Goal: Task Accomplishment & Management: Manage account settings

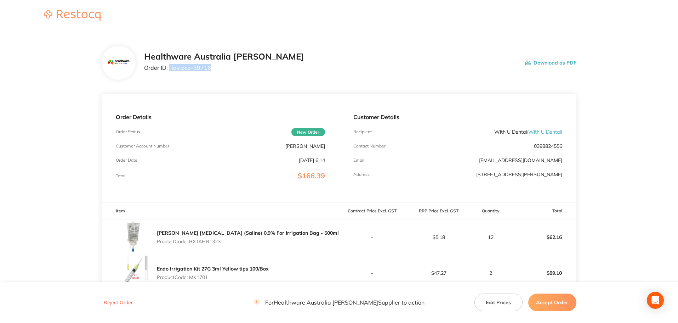
drag, startPoint x: 210, startPoint y: 66, endPoint x: 170, endPoint y: 68, distance: 40.4
click at [170, 68] on p "Order ID: Restocq- 89716" at bounding box center [224, 67] width 160 height 6
copy p "Restocq- 89716"
click at [213, 150] on div "Order Details Order Status New Order Customer Account Number Edward Lee Order D…" at bounding box center [220, 148] width 237 height 108
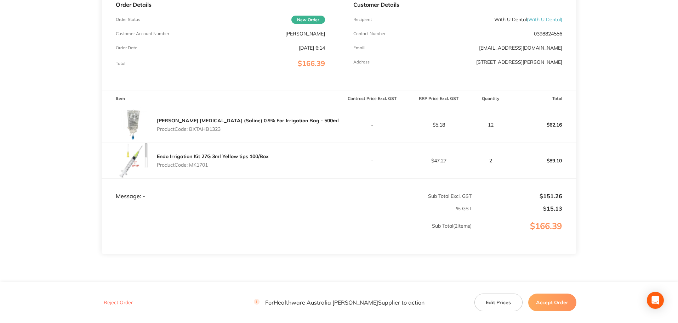
scroll to position [141, 0]
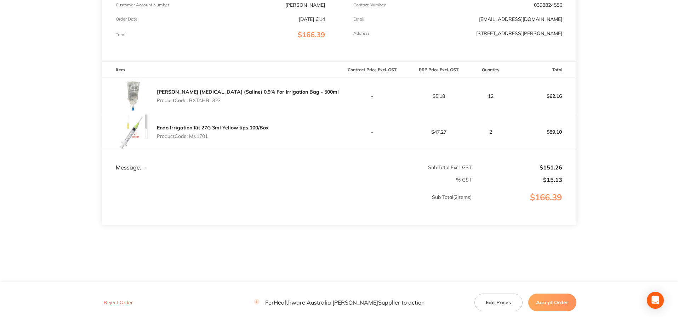
drag, startPoint x: 221, startPoint y: 100, endPoint x: 191, endPoint y: 100, distance: 29.4
click at [191, 100] on p "Product Code: BXTAHB1323" at bounding box center [248, 100] width 182 height 6
copy p "BXTAHB1323"
drag, startPoint x: 210, startPoint y: 138, endPoint x: 190, endPoint y: 137, distance: 20.2
click at [190, 137] on p "Product Code: MK1701" at bounding box center [213, 136] width 112 height 6
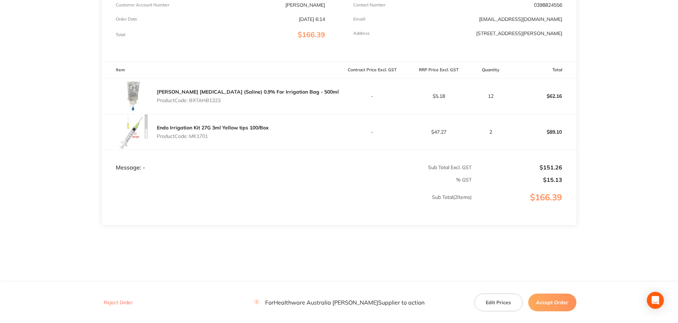
copy p "MK1701"
click at [552, 301] on button "Accept Order" at bounding box center [553, 302] width 48 height 18
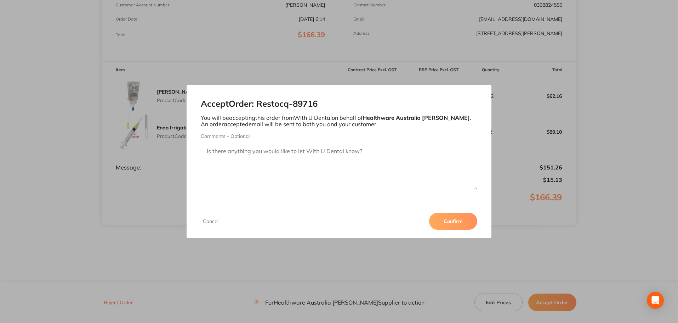
click at [456, 220] on button "Confirm" at bounding box center [453, 221] width 48 height 17
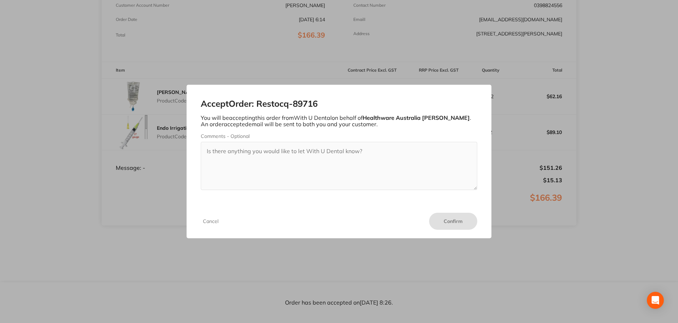
scroll to position [141, 0]
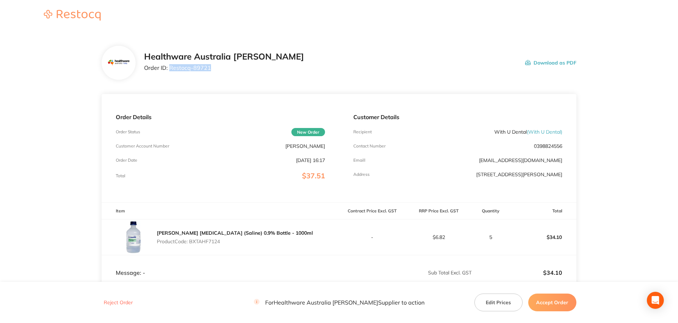
drag, startPoint x: 216, startPoint y: 65, endPoint x: 169, endPoint y: 69, distance: 47.7
click at [169, 69] on p "Order ID: Restocq- 89721" at bounding box center [224, 67] width 160 height 6
copy p "Restocq- 89721"
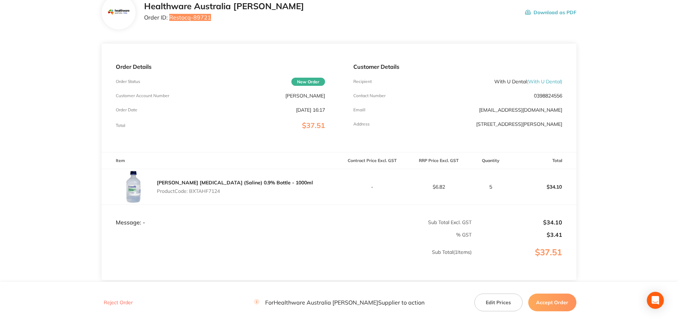
scroll to position [105, 0]
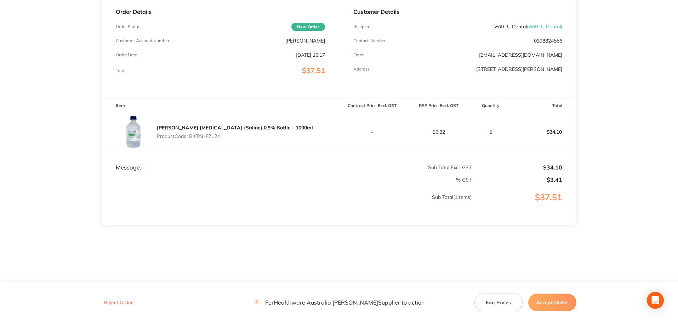
drag, startPoint x: 230, startPoint y: 138, endPoint x: 190, endPoint y: 136, distance: 40.1
click at [190, 136] on p "Product Code: BXTAHF7124" at bounding box center [235, 136] width 156 height 6
copy p "BXTAHF7124"
drag, startPoint x: 563, startPoint y: 291, endPoint x: 564, endPoint y: 301, distance: 9.6
click at [563, 291] on footer "Reject Order For Healthware Australia Ridley Supplier to action Edit Prices Acc…" at bounding box center [339, 302] width 678 height 41
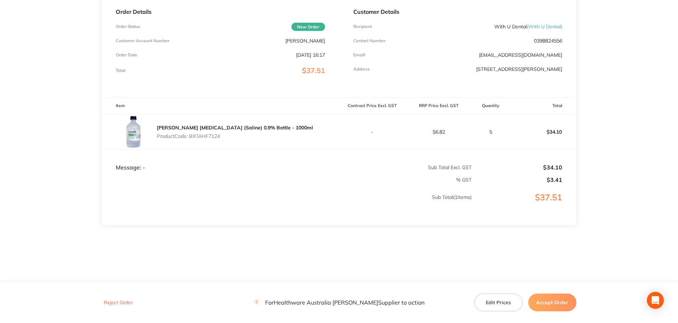
click at [564, 304] on button "Accept Order" at bounding box center [553, 302] width 48 height 18
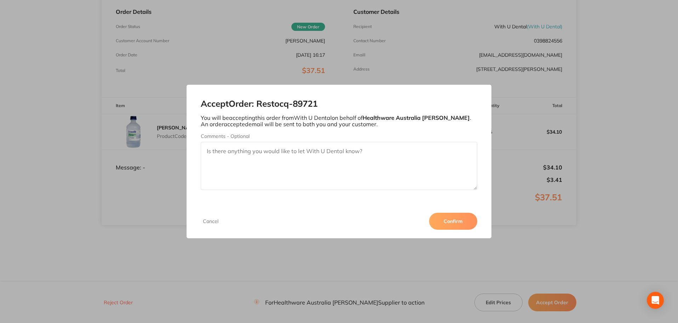
click at [454, 226] on button "Confirm" at bounding box center [453, 221] width 48 height 17
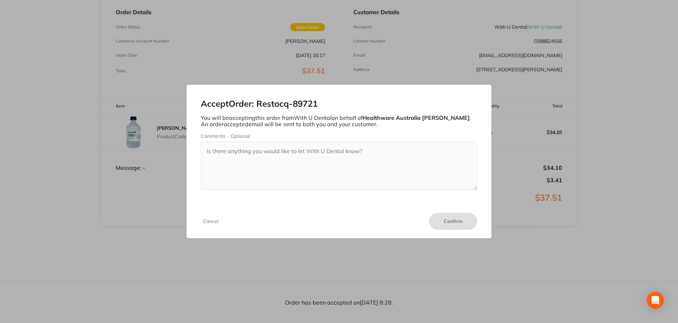
scroll to position [105, 0]
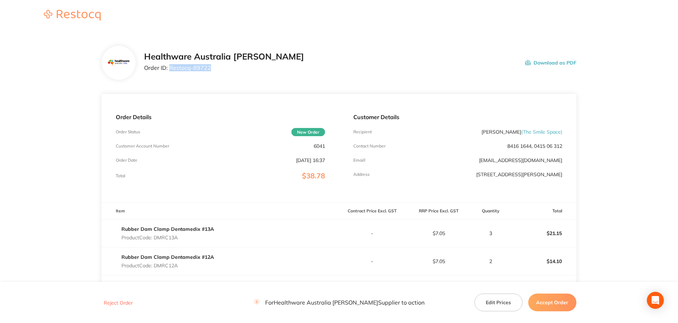
drag, startPoint x: 219, startPoint y: 66, endPoint x: 169, endPoint y: 67, distance: 50.0
click at [169, 67] on p "Order ID: Restocq- 89722" at bounding box center [224, 67] width 160 height 6
copy p "Restocq- 89722"
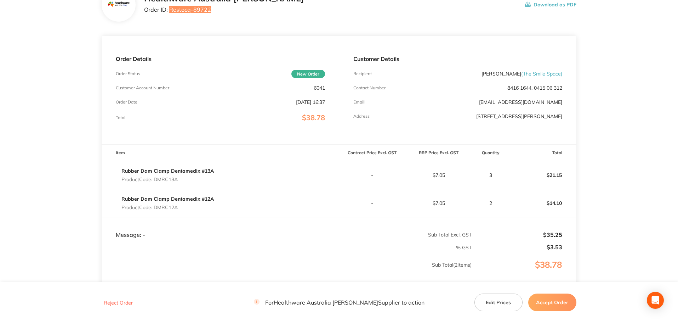
scroll to position [118, 0]
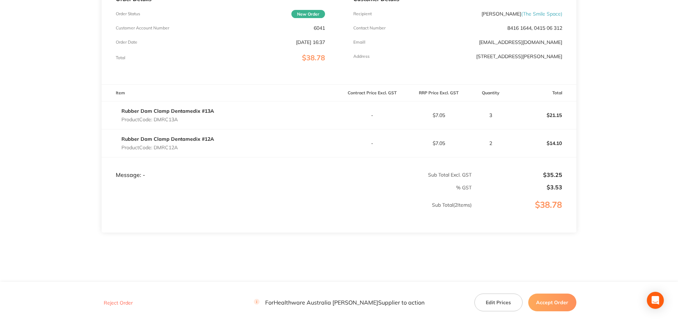
drag, startPoint x: 169, startPoint y: 120, endPoint x: 163, endPoint y: 117, distance: 7.1
click at [154, 119] on p "Product Code: DMRC13A" at bounding box center [168, 120] width 93 height 6
copy p "DMRC13A"
drag, startPoint x: 185, startPoint y: 144, endPoint x: 154, endPoint y: 147, distance: 30.6
click at [154, 147] on div "Rubber Dam Clamp Dentamedix #12A Product Code: DMRC12A" at bounding box center [168, 143] width 93 height 20
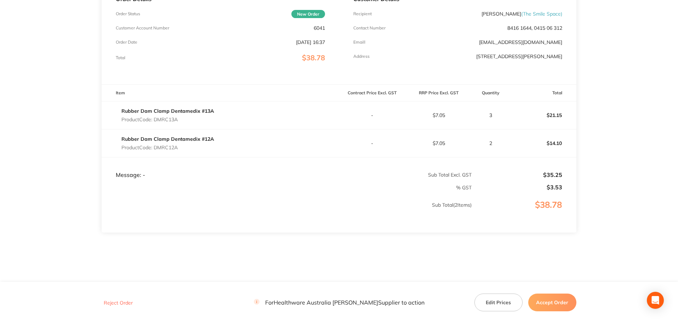
copy p "DMRC12A"
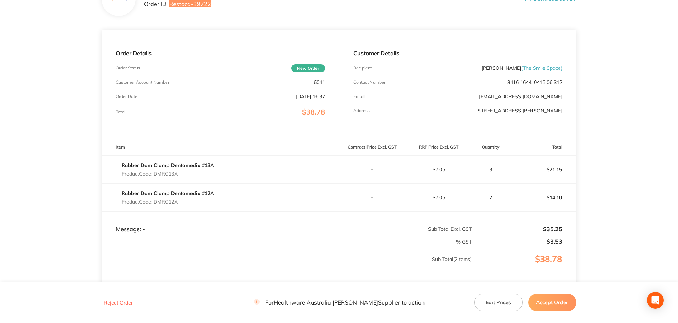
scroll to position [0, 0]
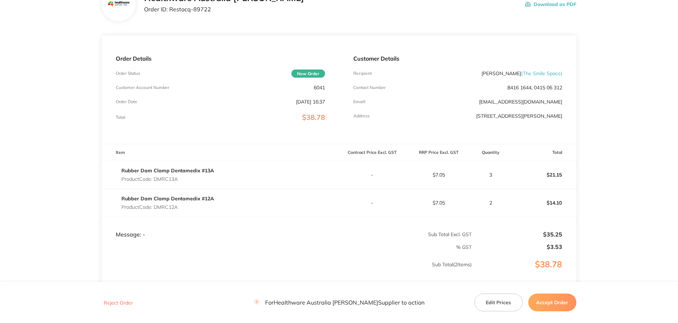
scroll to position [125, 0]
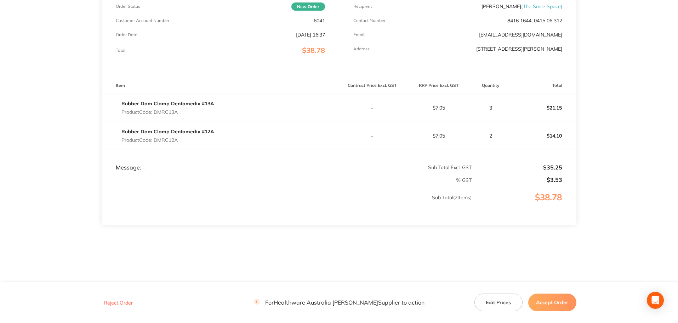
click at [123, 303] on button "Reject Order" at bounding box center [118, 302] width 33 height 6
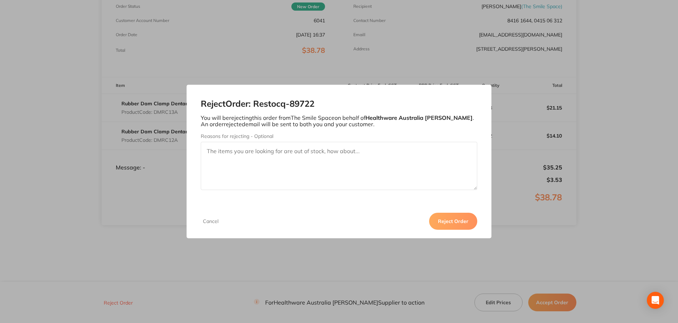
click at [373, 159] on textarea "Reasons for rejecting - Optional" at bounding box center [339, 166] width 277 height 48
click at [336, 151] on textarea "Reasons for rejecting - Optional" at bounding box center [339, 166] width 277 height 48
paste textarea "Dentamedix Rubber Dam Clamp"
click at [239, 151] on textarea "Dentamedix Rubber Dam Clamp" at bounding box center [339, 166] width 277 height 48
click at [327, 153] on textarea "Dentamedix brand of Rubber Dam Clamp" at bounding box center [339, 166] width 277 height 48
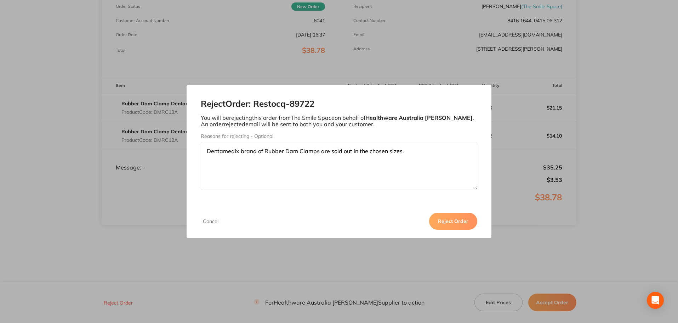
type textarea "Dentamedix brand of Rubber Dam Clamps are sold out in the chosen sizes."
click at [454, 224] on button "Reject Order" at bounding box center [453, 221] width 48 height 17
